Goal: Navigation & Orientation: Find specific page/section

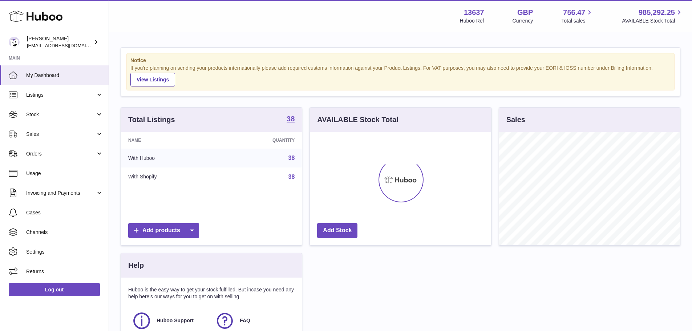
scroll to position [113, 181]
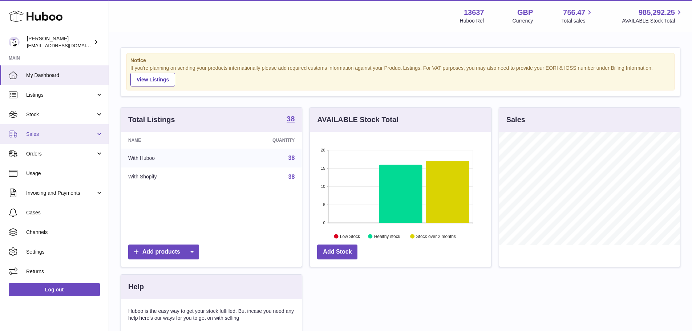
click at [65, 137] on span "Sales" at bounding box center [60, 134] width 69 height 7
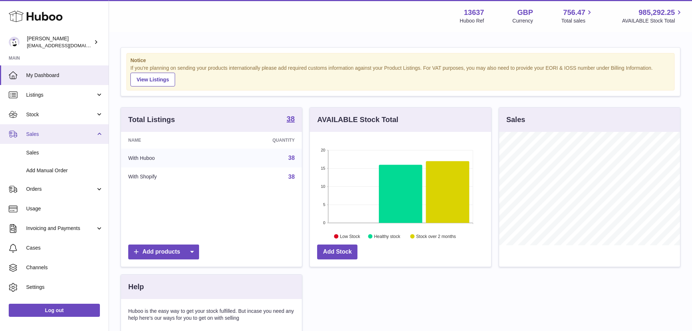
click at [68, 137] on span "Sales" at bounding box center [60, 134] width 69 height 7
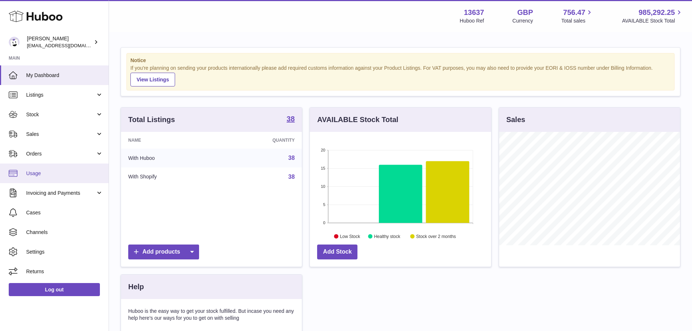
click at [68, 164] on link "Usage" at bounding box center [54, 174] width 109 height 20
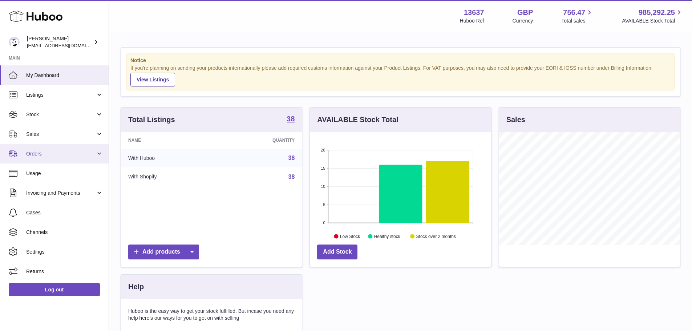
click at [66, 155] on span "Orders" at bounding box center [60, 153] width 69 height 7
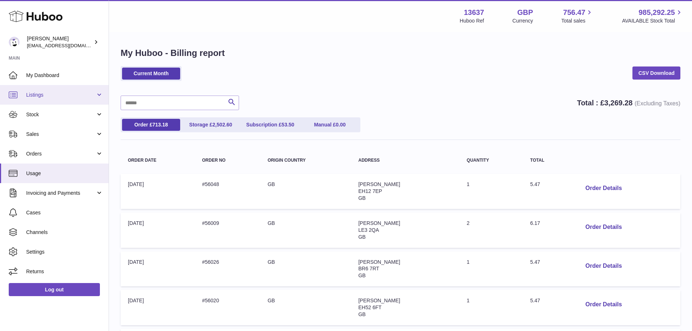
click at [49, 103] on link "Listings" at bounding box center [54, 95] width 109 height 20
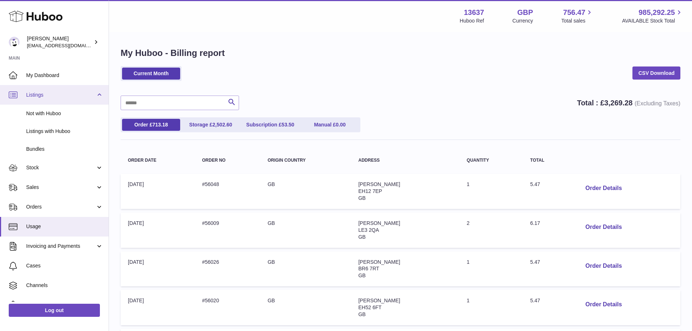
click at [55, 98] on span "Listings" at bounding box center [60, 95] width 69 height 7
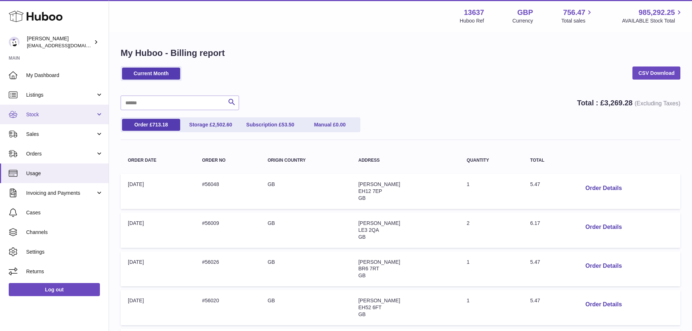
click at [61, 115] on span "Stock" at bounding box center [60, 114] width 69 height 7
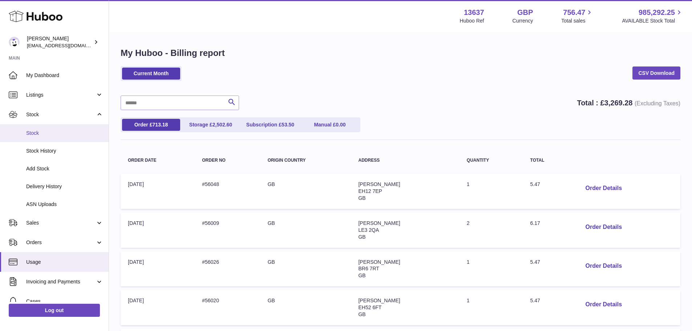
click at [71, 133] on span "Stock" at bounding box center [64, 133] width 77 height 7
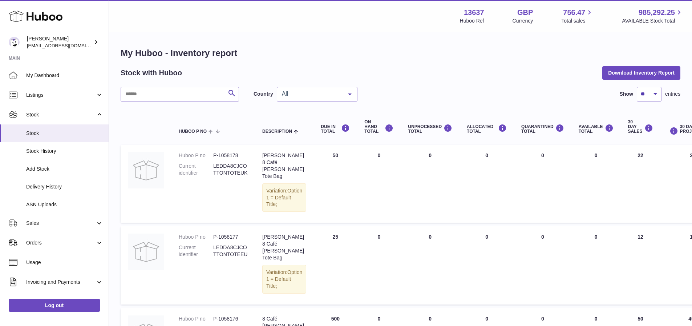
click at [296, 96] on span "All" at bounding box center [311, 93] width 63 height 7
click at [298, 132] on span "NL" at bounding box center [317, 137] width 80 height 15
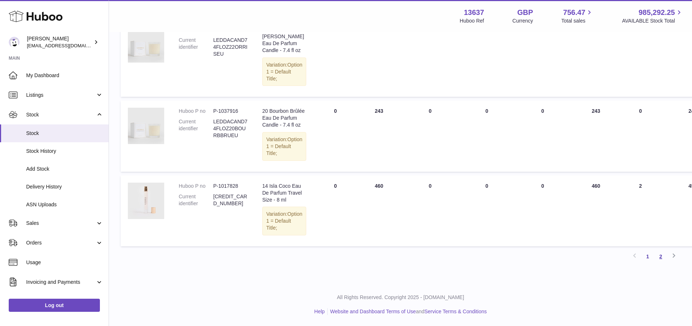
click at [663, 258] on link "2" at bounding box center [661, 256] width 13 height 13
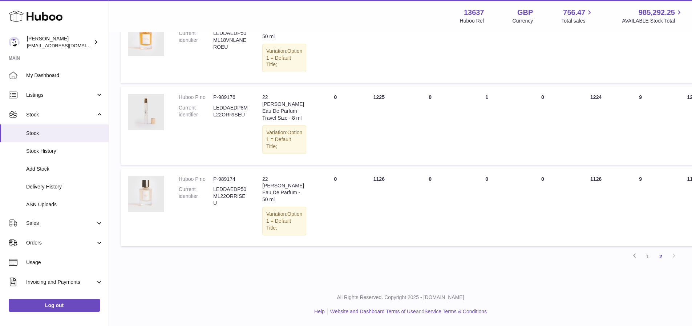
scroll to position [578, 0]
